Goal: Task Accomplishment & Management: Manage account settings

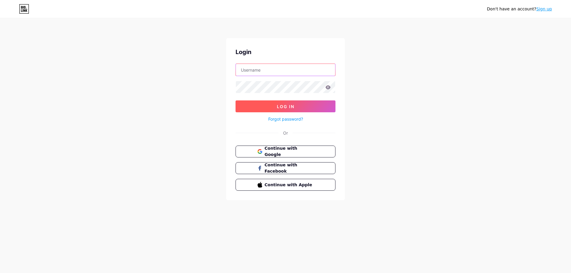
type input "[PERSON_NAME][EMAIL_ADDRESS][DOMAIN_NAME]"
click at [273, 103] on button "Log In" at bounding box center [286, 107] width 100 height 12
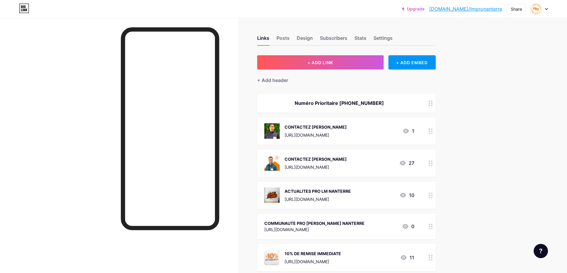
click at [347, 132] on div "[URL][DOMAIN_NAME]" at bounding box center [315, 135] width 62 height 6
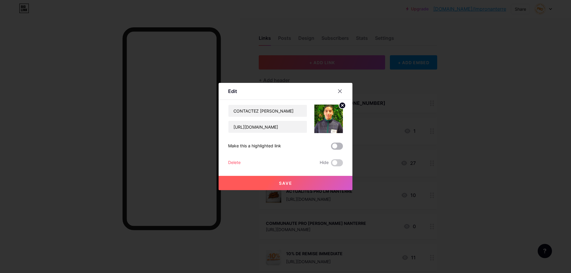
click at [338, 143] on span at bounding box center [337, 146] width 12 height 7
click at [331, 148] on input "checkbox" at bounding box center [331, 148] width 0 height 0
click at [298, 179] on button "Save" at bounding box center [286, 183] width 134 height 14
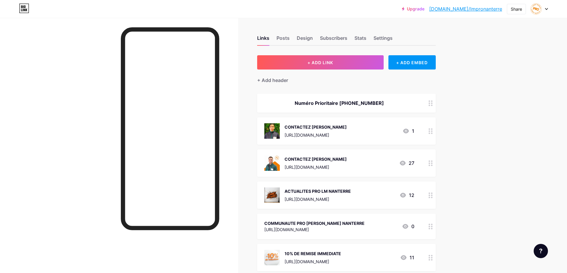
scroll to position [30, 0]
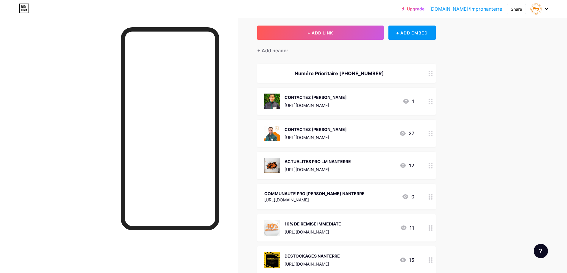
click at [352, 193] on div "COMMUNAUTE PRO [PERSON_NAME] NANTERRE" at bounding box center [314, 194] width 100 height 6
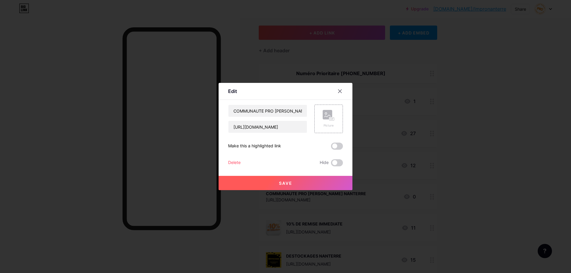
click at [232, 164] on div "Delete" at bounding box center [234, 163] width 12 height 7
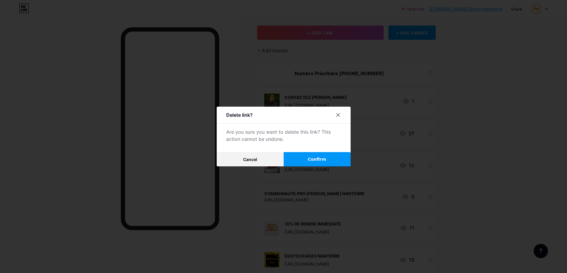
click at [317, 157] on span "Confirm" at bounding box center [317, 160] width 18 height 6
